Goal: Task Accomplishment & Management: Use online tool/utility

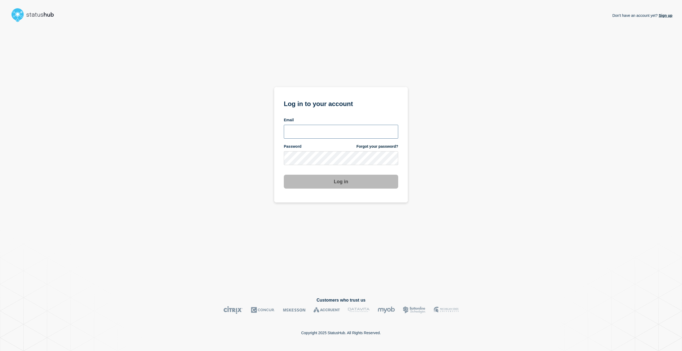
type input "[PERSON_NAME][EMAIL_ADDRESS][PERSON_NAME][DOMAIN_NAME]"
click at [341, 185] on button "Log in" at bounding box center [341, 182] width 114 height 14
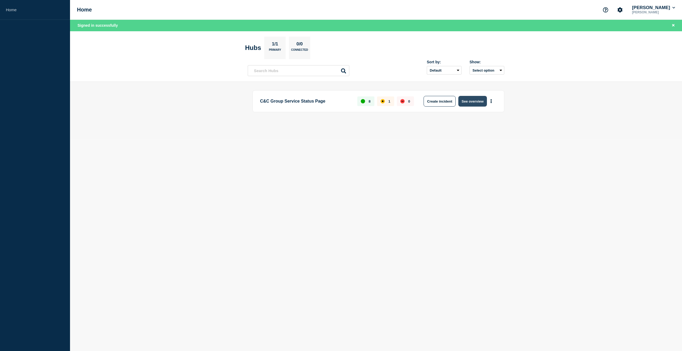
click at [475, 101] on button "See overview" at bounding box center [472, 101] width 28 height 11
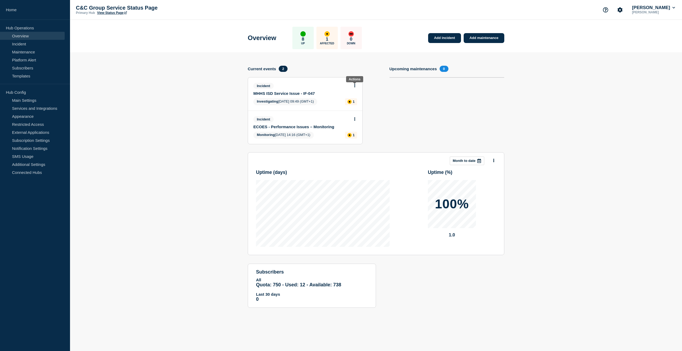
click at [354, 85] on button at bounding box center [354, 86] width 5 height 5
click at [356, 105] on link "Update incident" at bounding box center [355, 105] width 26 height 4
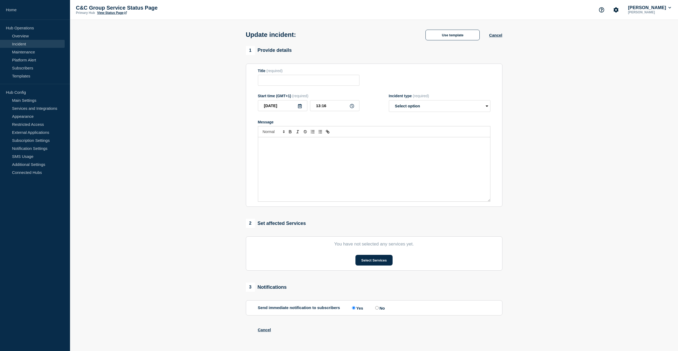
type input "MHHS ISD Service Issue - IF-047"
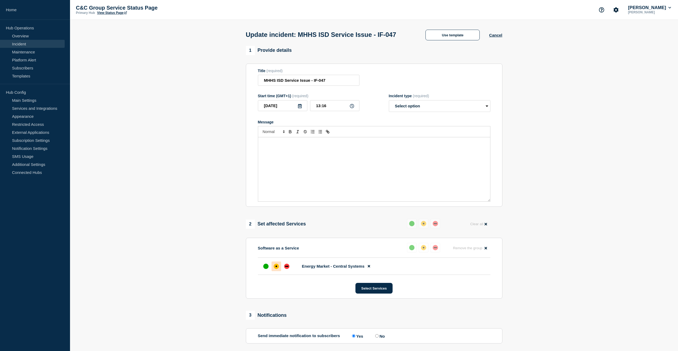
click at [268, 145] on p "Message" at bounding box center [374, 143] width 224 height 5
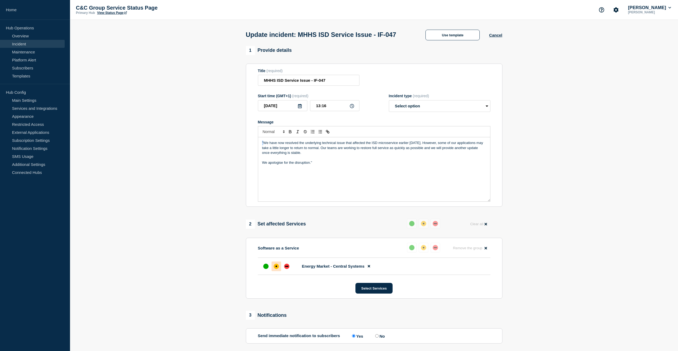
drag, startPoint x: 263, startPoint y: 152, endPoint x: 233, endPoint y: 151, distance: 30.2
click at [233, 151] on section "1 Provide details Title (required) MHHS ISD Service Issue - IF-047 Start time (…" at bounding box center [374, 234] width 608 height 377
click at [320, 165] on p "We apologise for the disruption."" at bounding box center [374, 162] width 224 height 5
click at [471, 112] on select "Select option Investigating Identified Monitoring Resolved" at bounding box center [440, 106] width 102 height 12
select select "monitoring"
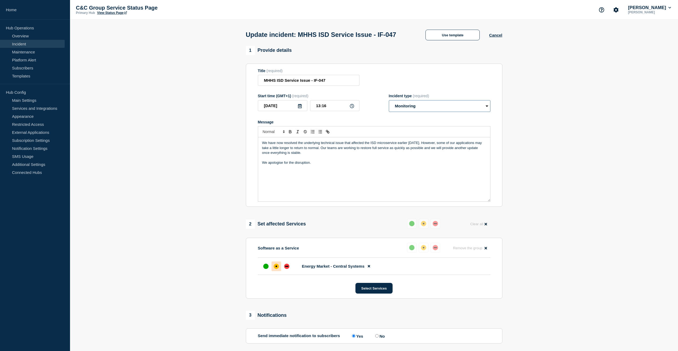
click at [389, 110] on select "Select option Investigating Identified Monitoring Resolved" at bounding box center [440, 106] width 102 height 12
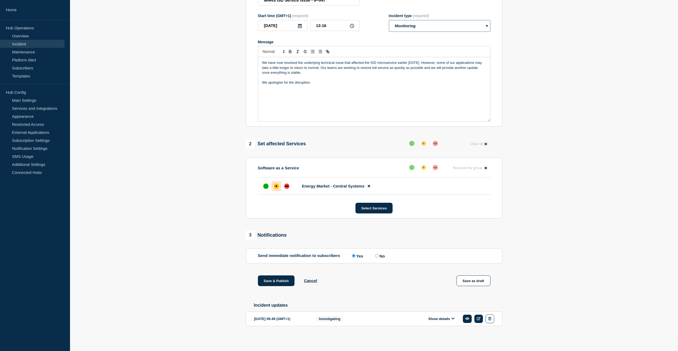
scroll to position [92, 0]
click at [265, 186] on div "up" at bounding box center [265, 186] width 5 height 5
click at [276, 278] on button "Save & Publish" at bounding box center [276, 281] width 37 height 11
